Goal: Find specific page/section: Find specific page/section

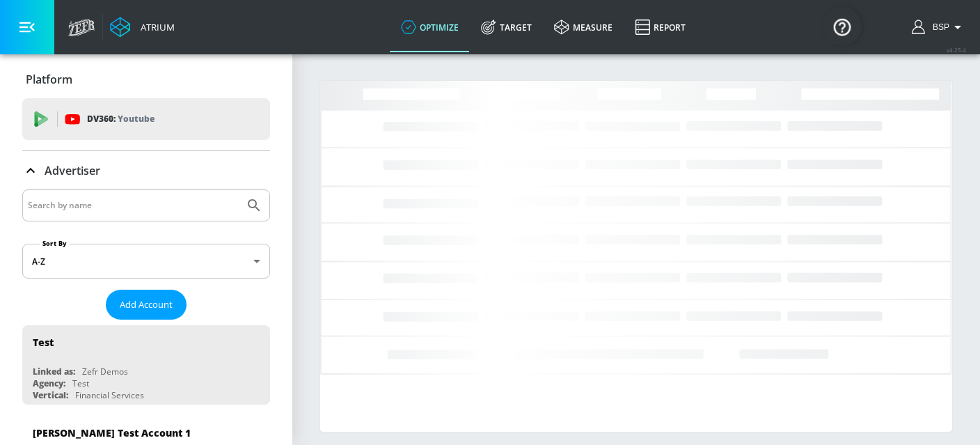
click at [79, 209] on input "Search by name" at bounding box center [133, 205] width 211 height 18
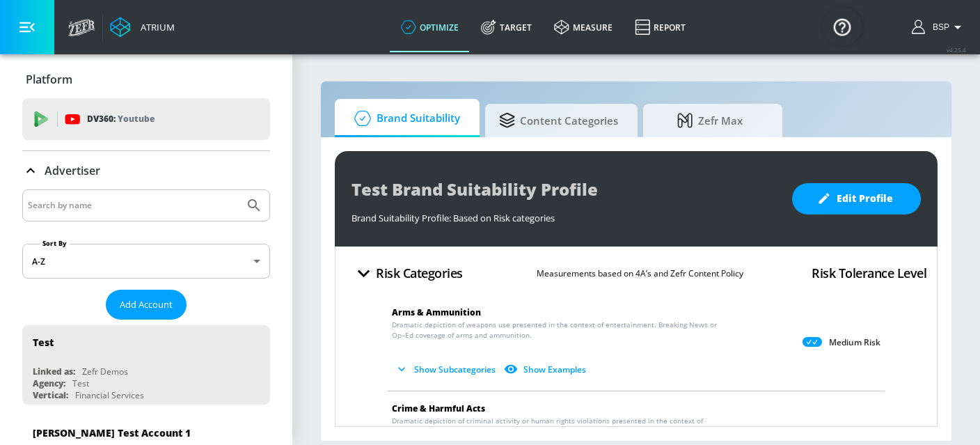
paste input "Mazola ACH_US_Measurement"
type input "Mazola ACH_US_Measurement"
click at [250, 205] on icon "Submit Search" at bounding box center [254, 205] width 17 height 17
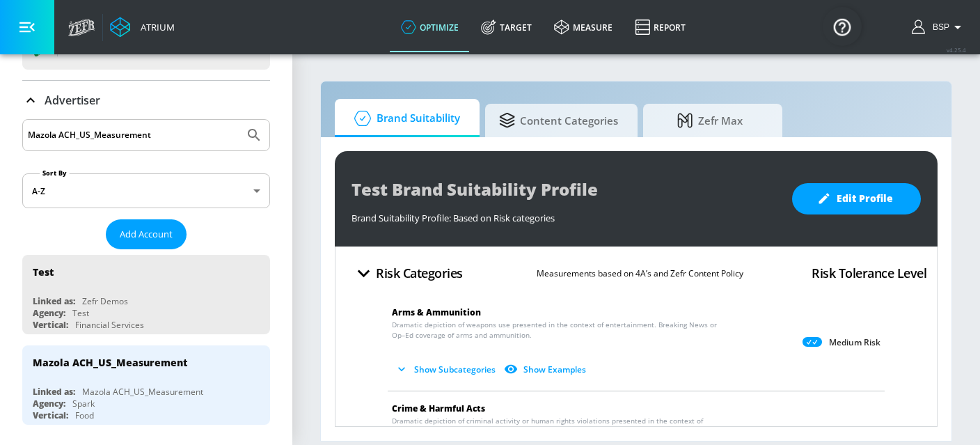
scroll to position [86, 0]
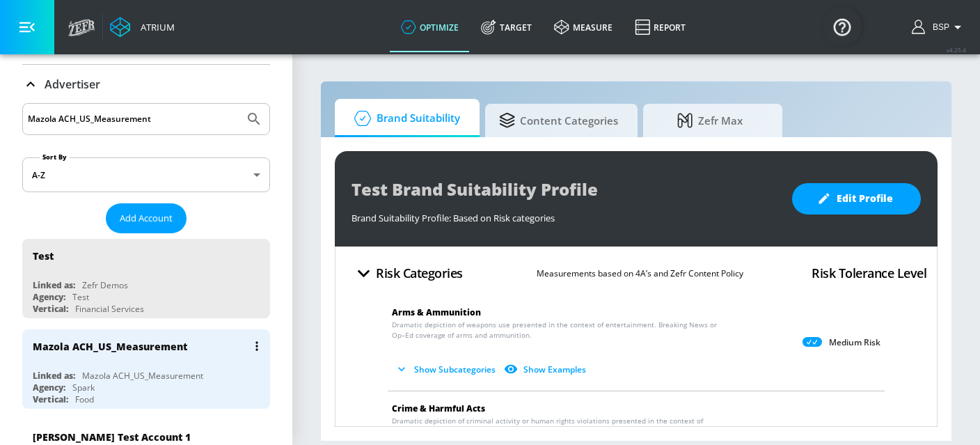
click at [171, 354] on div "Mazola ACH_US_Measurement" at bounding box center [150, 345] width 234 height 33
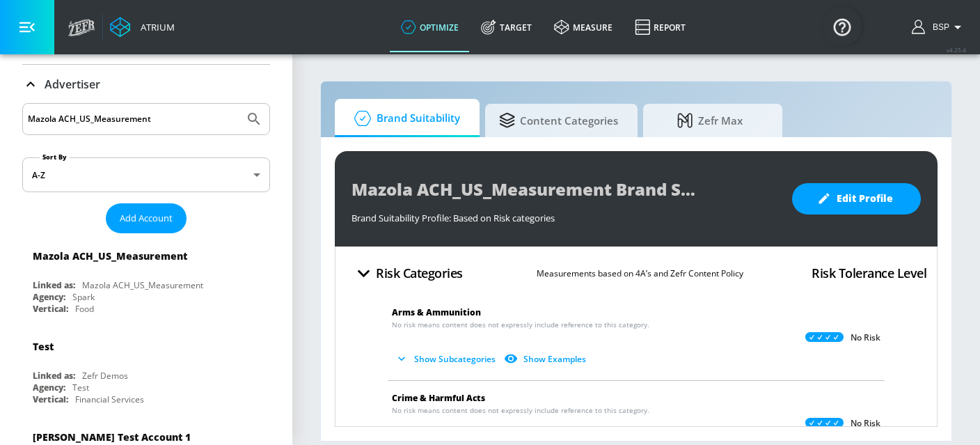
scroll to position [17, 0]
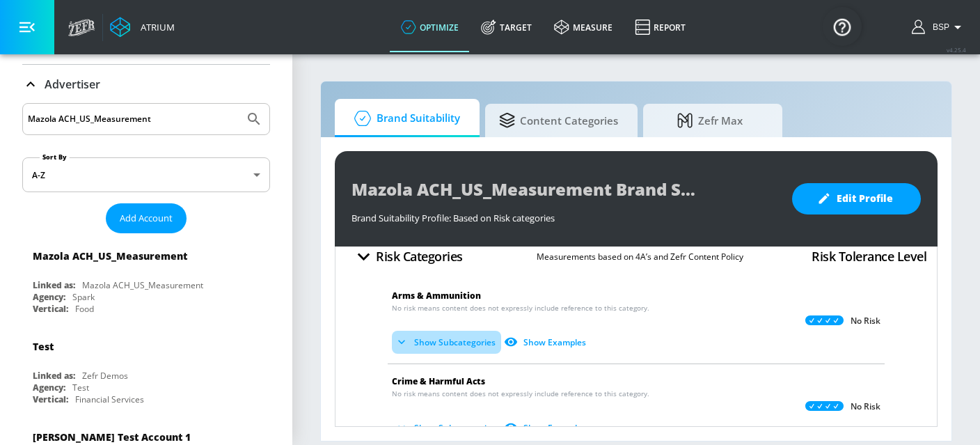
click at [437, 344] on button "Show Subcategories" at bounding box center [446, 342] width 109 height 23
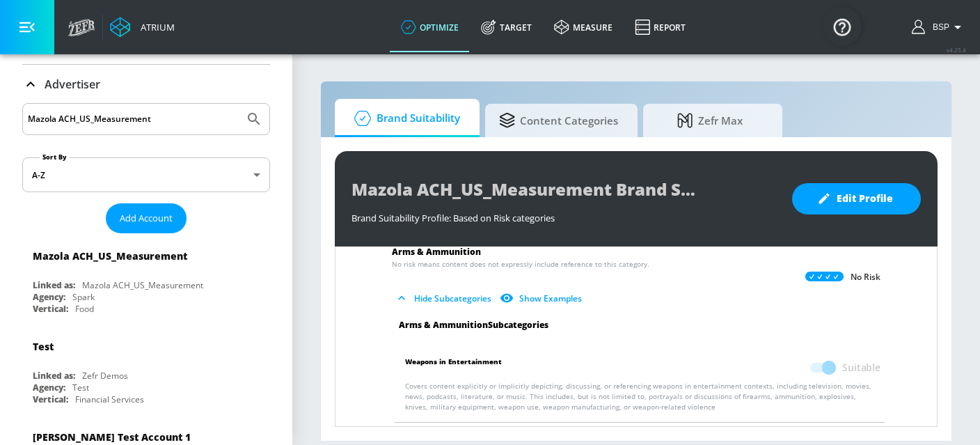
scroll to position [59, 0]
click at [456, 305] on button "Hide Subcategories" at bounding box center [444, 299] width 105 height 23
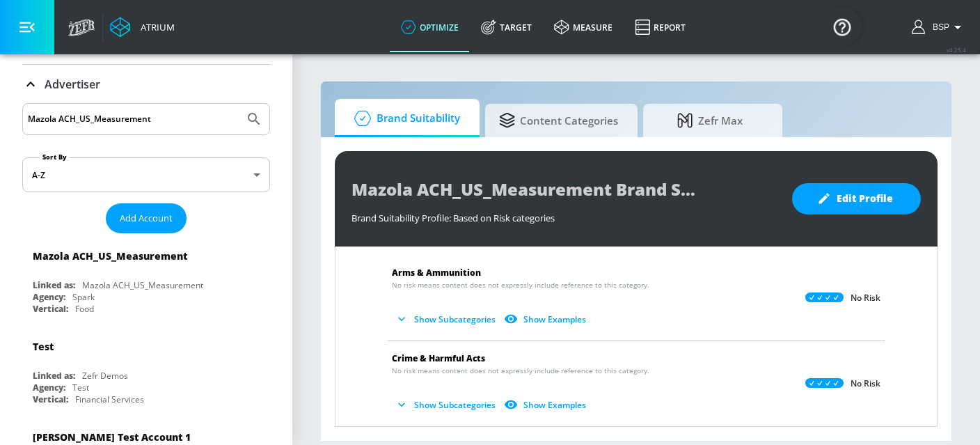
scroll to position [0, 0]
